Goal: Use online tool/utility: Utilize a website feature to perform a specific function

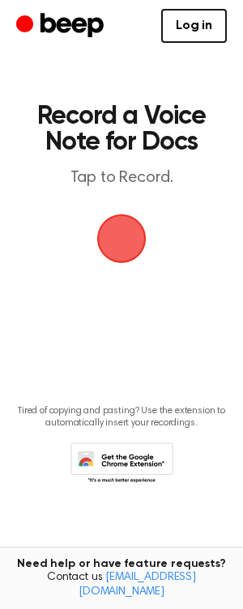
click at [158, 160] on header "Record a Voice Note for Docs Tap to Record." at bounding box center [121, 145] width 184 height 85
click at [127, 231] on span "button" at bounding box center [120, 237] width 83 height 83
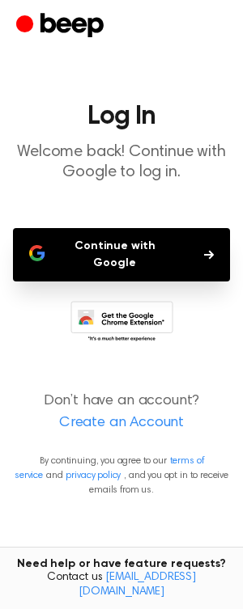
click at [143, 249] on button "Continue with Google" at bounding box center [121, 254] width 217 height 53
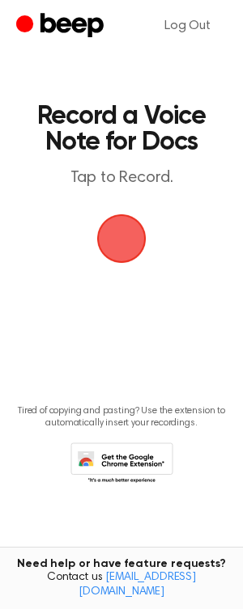
click at [138, 247] on span "button" at bounding box center [121, 238] width 91 height 91
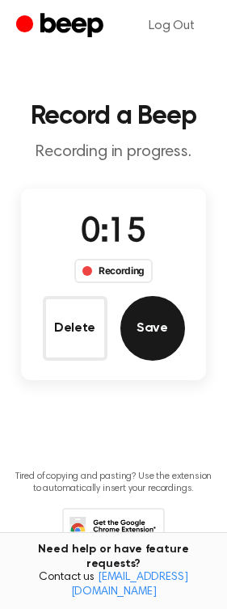
click at [159, 321] on button "Save" at bounding box center [152, 328] width 65 height 65
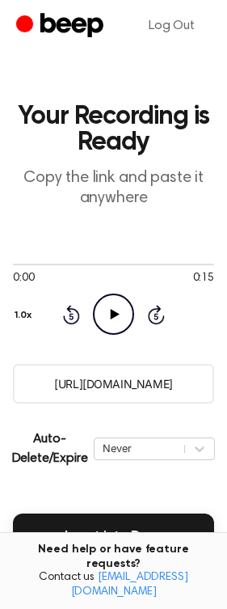
click at [114, 319] on icon "Play Audio" at bounding box center [113, 313] width 41 height 41
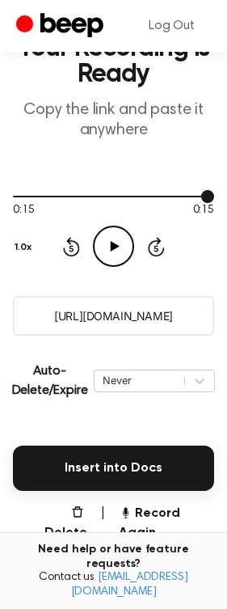
scroll to position [271, 0]
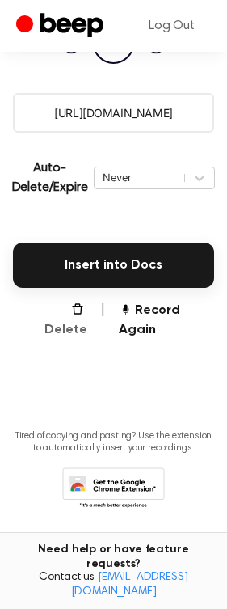
click at [78, 318] on button "Delete" at bounding box center [59, 320] width 55 height 39
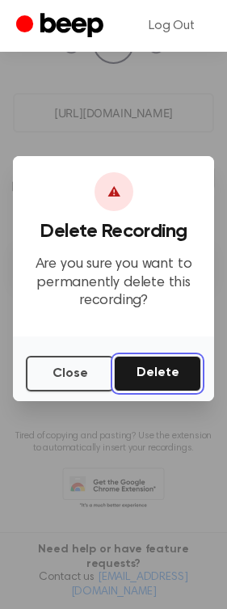
click at [166, 375] on button "Delete" at bounding box center [157, 374] width 87 height 36
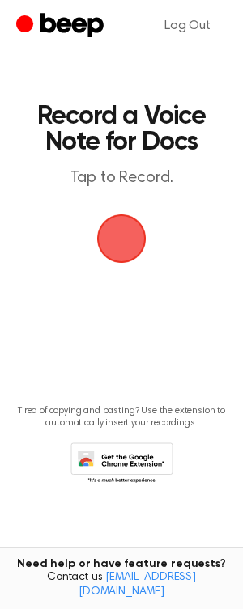
click at [129, 243] on span "button" at bounding box center [121, 238] width 45 height 45
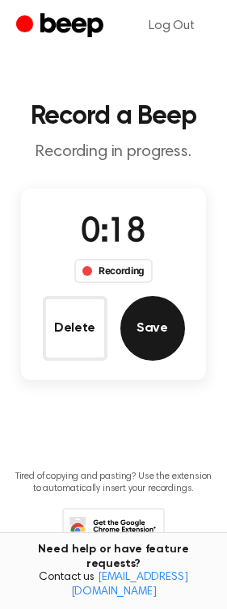
click at [152, 330] on button "Save" at bounding box center [152, 328] width 65 height 65
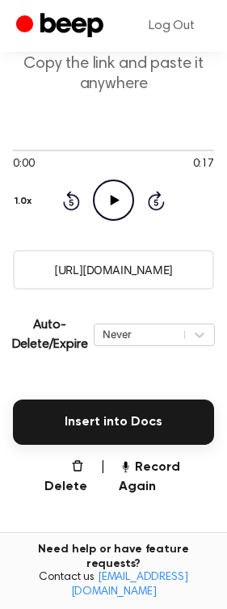
scroll to position [271, 0]
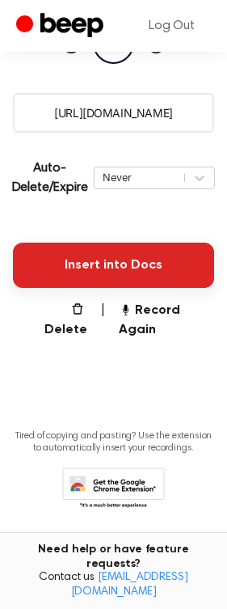
click at [114, 269] on button "Insert into Docs" at bounding box center [113, 265] width 201 height 45
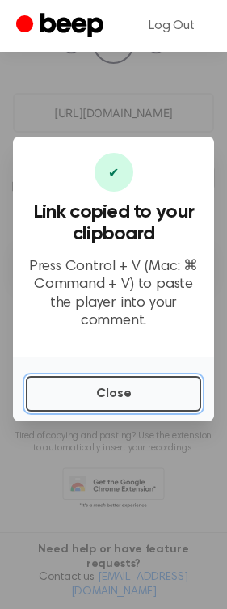
click at [102, 395] on button "Close" at bounding box center [113, 394] width 175 height 36
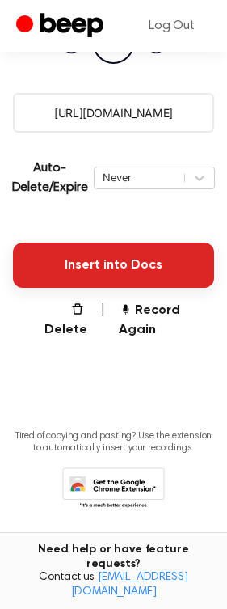
click at [104, 274] on button "Insert into Docs" at bounding box center [113, 265] width 201 height 45
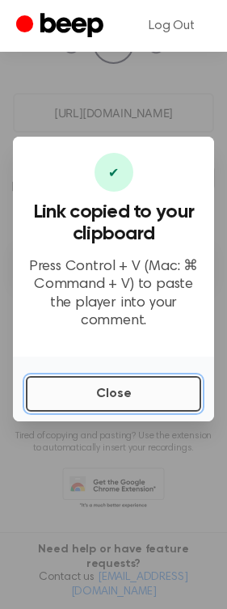
click at [129, 393] on button "Close" at bounding box center [113, 394] width 175 height 36
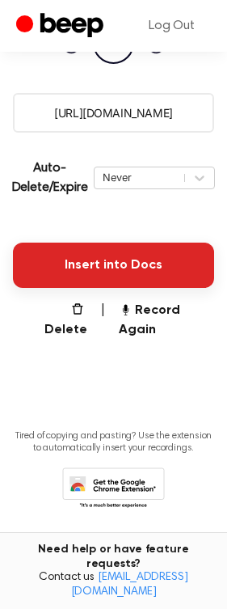
click at [134, 270] on button "Insert into Docs" at bounding box center [113, 265] width 201 height 45
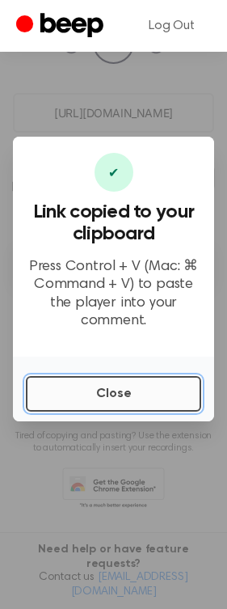
click at [105, 383] on button "Close" at bounding box center [113, 394] width 175 height 36
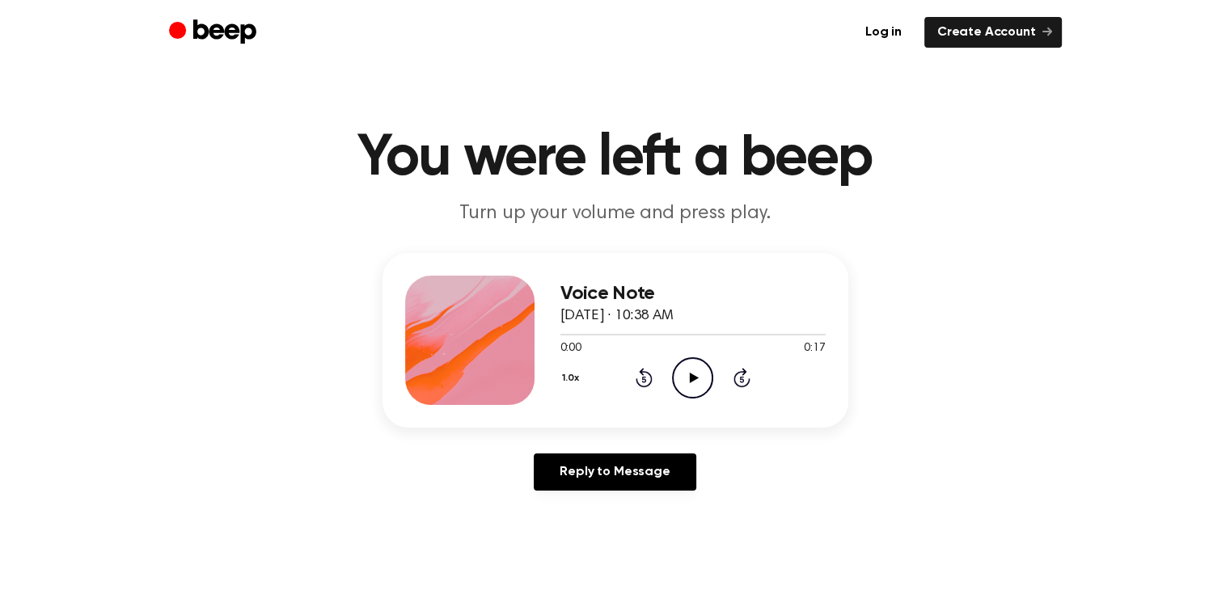
click at [695, 376] on icon at bounding box center [694, 378] width 9 height 11
click at [695, 376] on icon at bounding box center [692, 378] width 7 height 11
